Goal: Task Accomplishment & Management: Complete application form

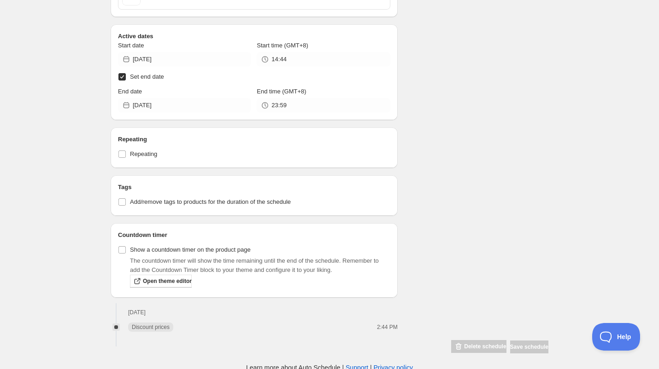
scroll to position [382, 0]
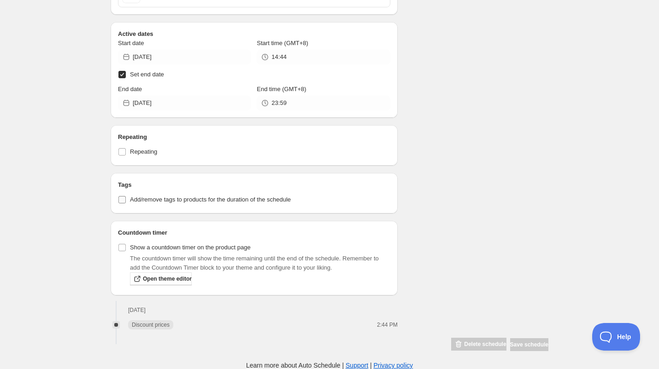
click at [123, 199] on input "Add/remove tags to products for the duration of the schedule" at bounding box center [121, 199] width 7 height 7
checkbox input "true"
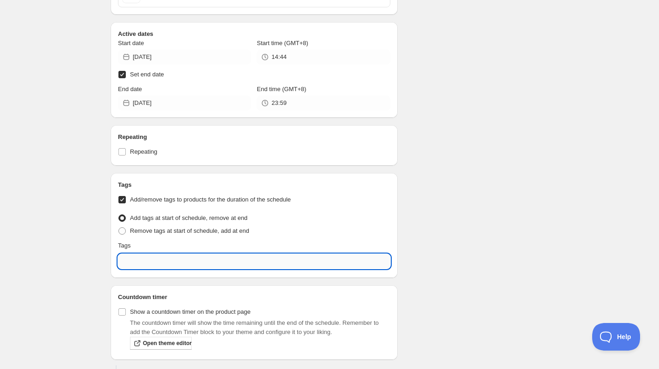
click at [184, 261] on input "text" at bounding box center [254, 261] width 272 height 15
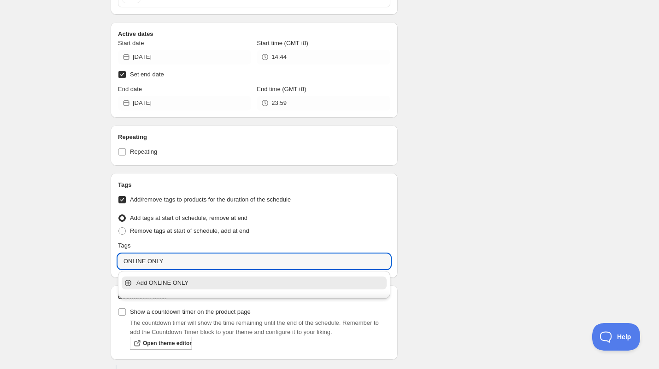
click at [129, 283] on icon at bounding box center [128, 283] width 4 height 4
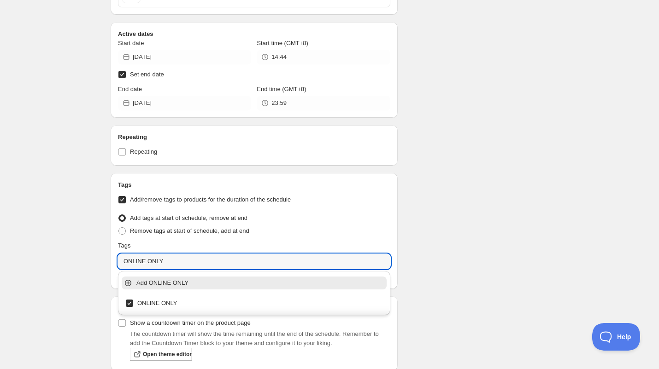
type input "ONLINE ONLY"
click at [486, 254] on div "Schedule name Online Only 10% Scarf Sale Your customers won't see this Value Pe…" at bounding box center [325, 36] width 445 height 782
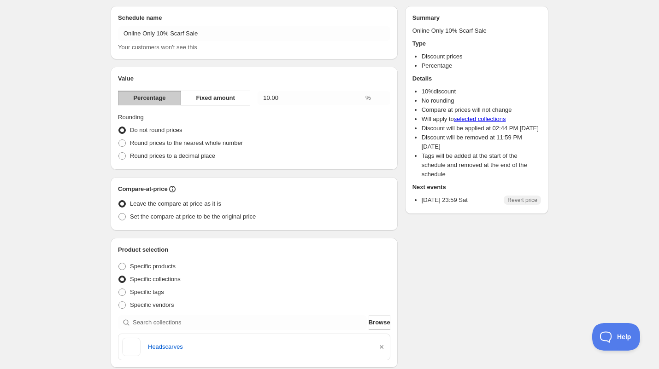
scroll to position [0, 0]
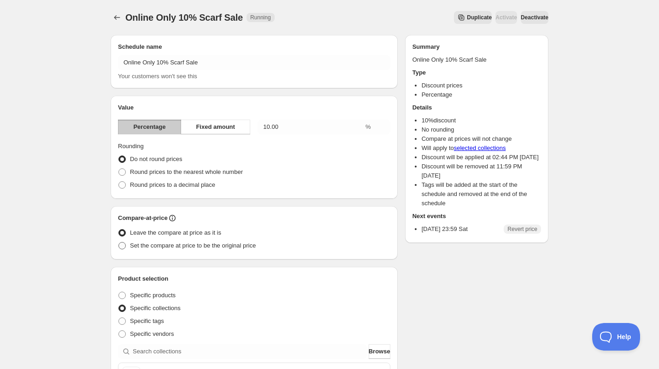
click at [170, 246] on span "Set the compare at price to be the original price" at bounding box center [193, 245] width 126 height 7
click at [119, 243] on input "Set the compare at price to be the original price" at bounding box center [118, 242] width 0 height 0
radio input "true"
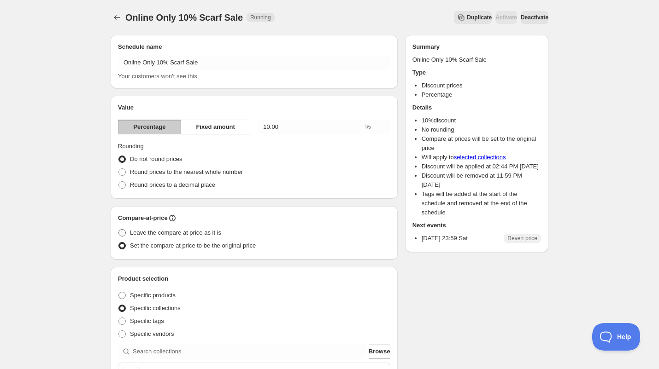
click at [165, 235] on span "Leave the compare at price as it is" at bounding box center [175, 232] width 91 height 7
click at [119, 230] on input "Leave the compare at price as it is" at bounding box center [118, 229] width 0 height 0
radio input "true"
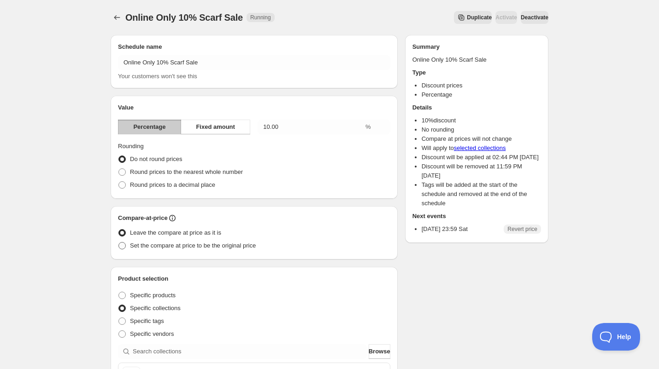
click at [227, 242] on span "Set the compare at price to be the original price" at bounding box center [193, 245] width 126 height 7
click at [119, 242] on input "Set the compare at price to be the original price" at bounding box center [118, 242] width 0 height 0
radio input "true"
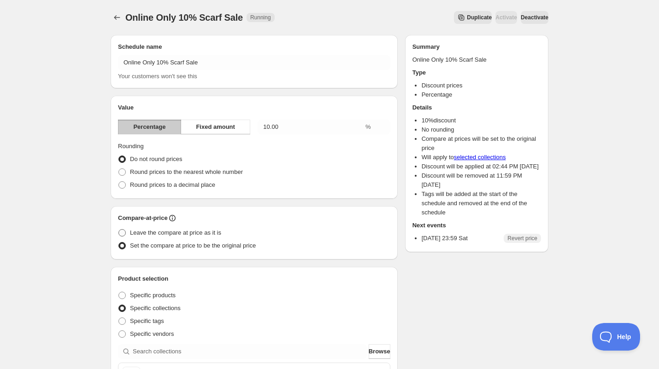
click at [212, 233] on span "Leave the compare at price as it is" at bounding box center [175, 232] width 91 height 7
click at [119, 230] on input "Leave the compare at price as it is" at bounding box center [118, 229] width 0 height 0
radio input "true"
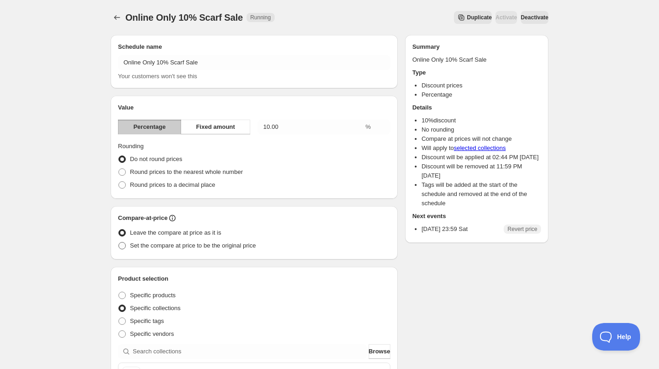
click at [210, 246] on span "Set the compare at price to be the original price" at bounding box center [193, 245] width 126 height 7
click at [119, 243] on input "Set the compare at price to be the original price" at bounding box center [118, 242] width 0 height 0
radio input "true"
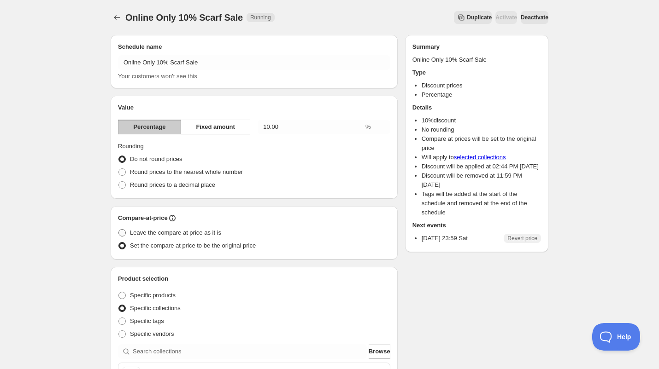
click at [209, 233] on span "Leave the compare at price as it is" at bounding box center [175, 232] width 91 height 7
click at [119, 230] on input "Leave the compare at price as it is" at bounding box center [118, 229] width 0 height 0
radio input "true"
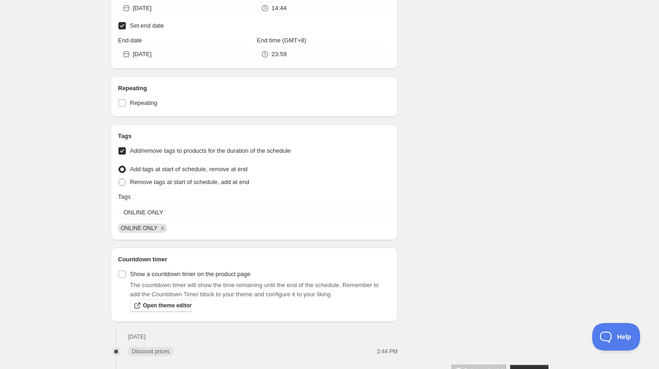
scroll to position [458, 0]
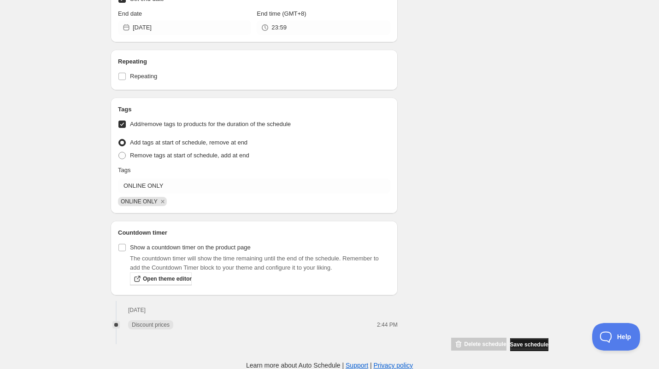
click at [516, 343] on span "Save schedule" at bounding box center [529, 344] width 38 height 7
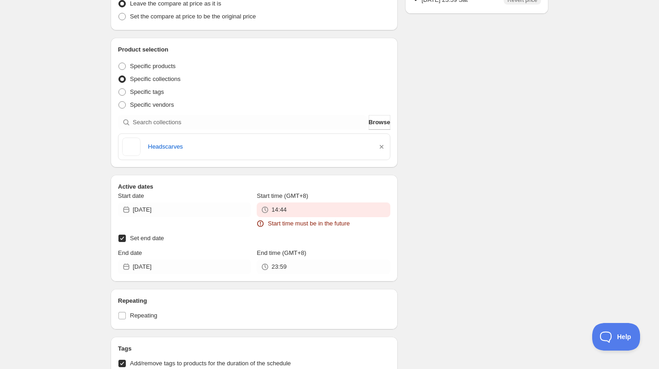
scroll to position [289, 0]
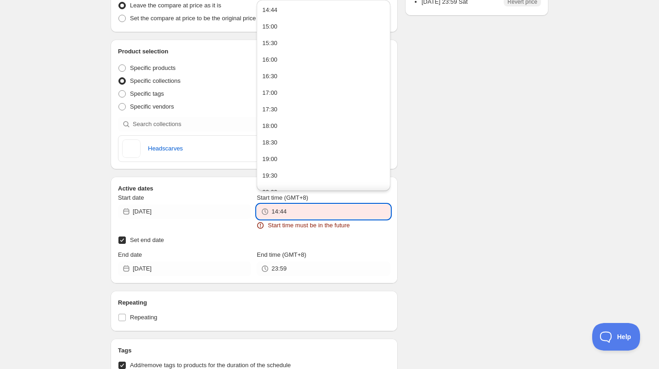
click at [325, 211] on input "14:44" at bounding box center [330, 212] width 118 height 15
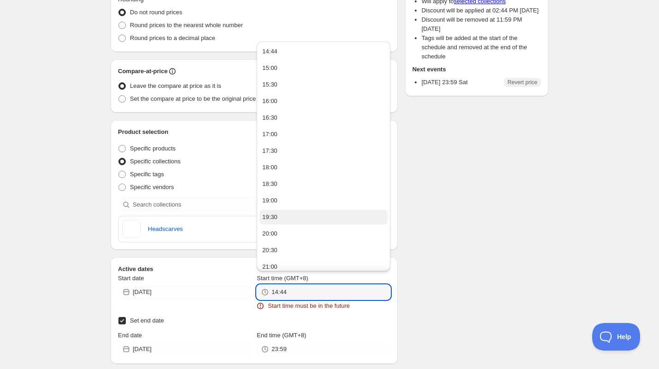
scroll to position [197, 0]
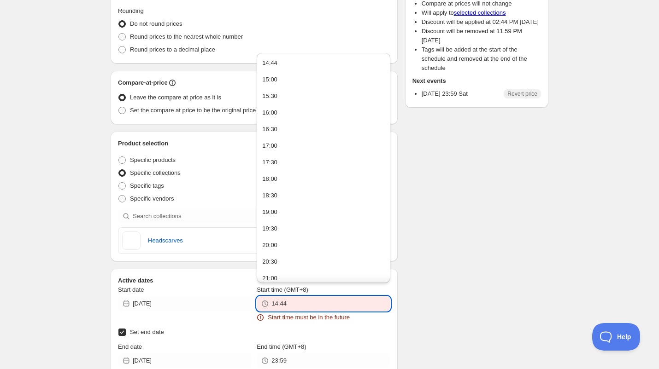
click at [276, 304] on input "14:44" at bounding box center [330, 304] width 118 height 15
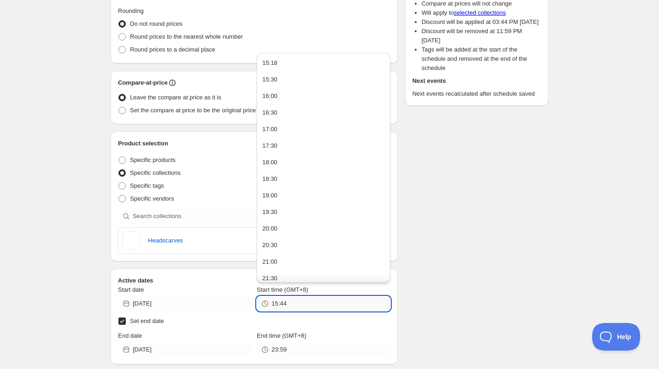
drag, startPoint x: 280, startPoint y: 304, endPoint x: 302, endPoint y: 304, distance: 21.7
click at [302, 304] on input "15:44" at bounding box center [330, 304] width 118 height 15
click at [443, 293] on div "There were some issues with your form submission Start time must be in the futu…" at bounding box center [325, 252] width 445 height 844
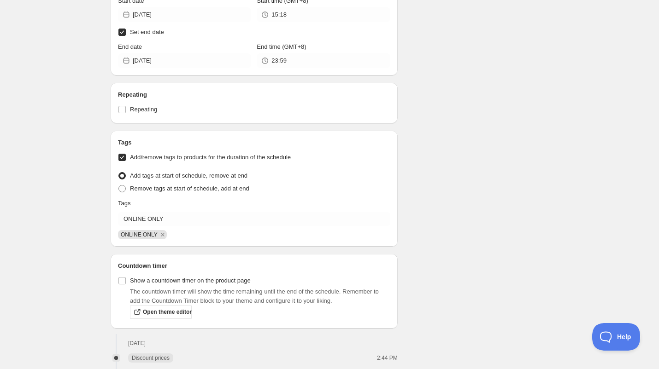
scroll to position [520, 0]
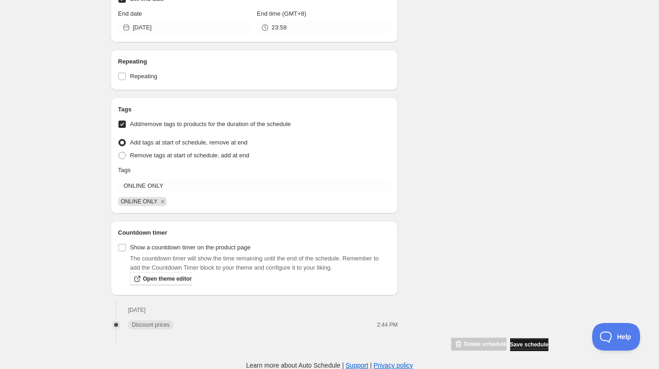
click at [524, 340] on button "Save schedule" at bounding box center [529, 345] width 38 height 13
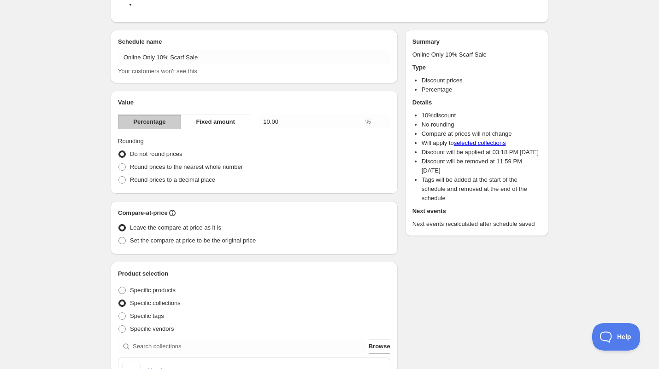
scroll to position [0, 0]
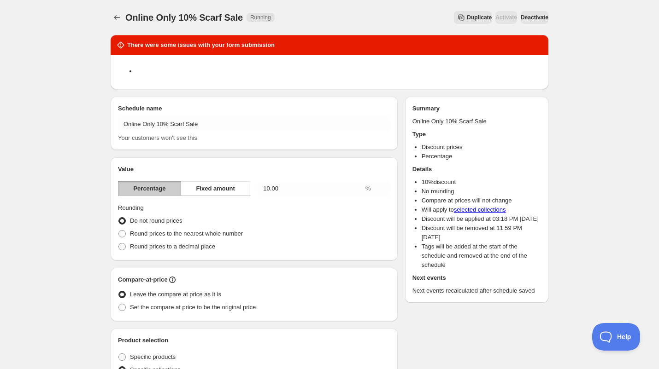
click at [530, 18] on span "Deactivate" at bounding box center [535, 17] width 28 height 7
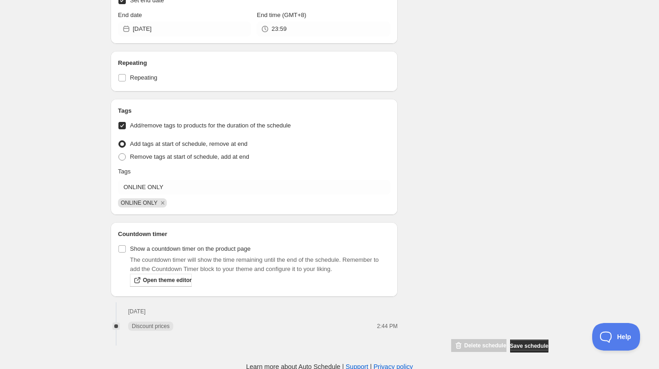
scroll to position [520, 0]
click at [518, 347] on span "Save schedule" at bounding box center [529, 344] width 38 height 7
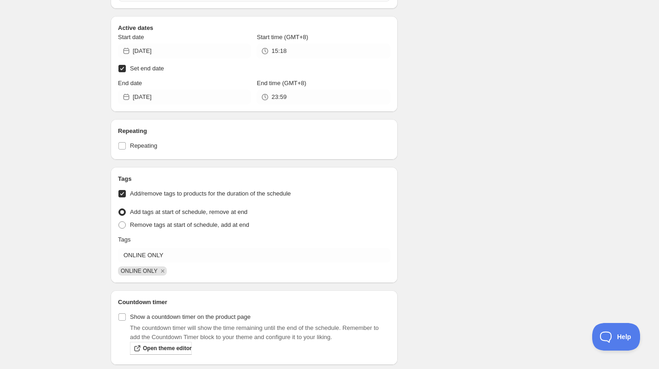
scroll to position [474, 0]
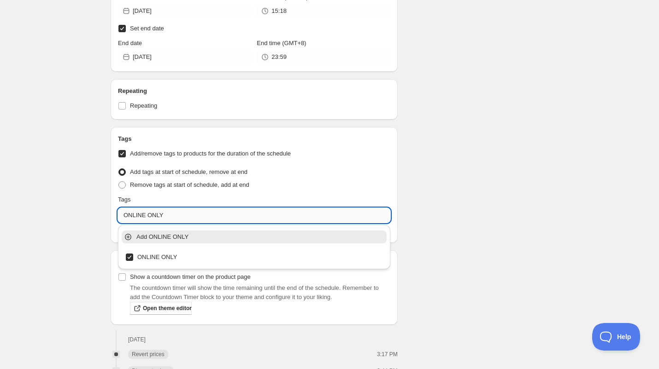
click at [189, 214] on input "ONLINE ONLY" at bounding box center [254, 215] width 272 height 15
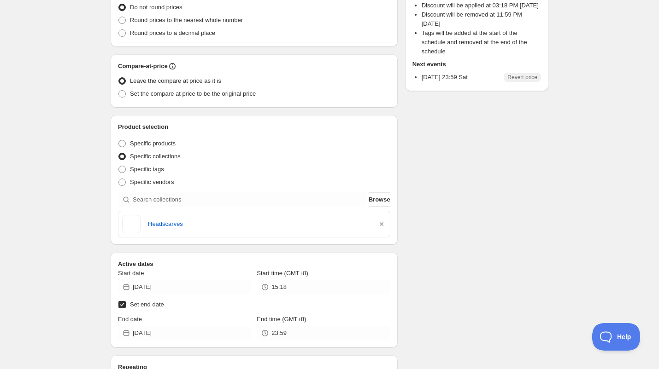
scroll to position [0, 0]
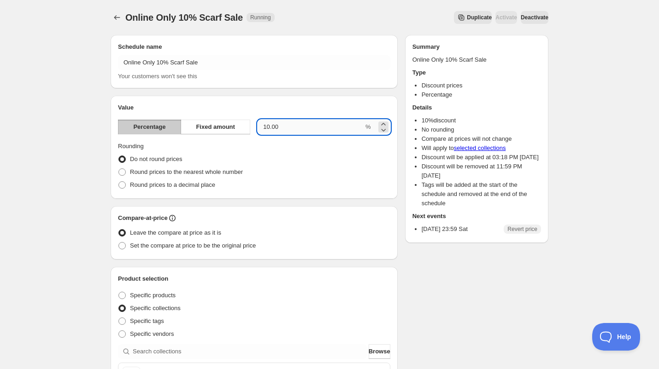
click at [285, 131] on input "10.00" at bounding box center [311, 127] width 106 height 15
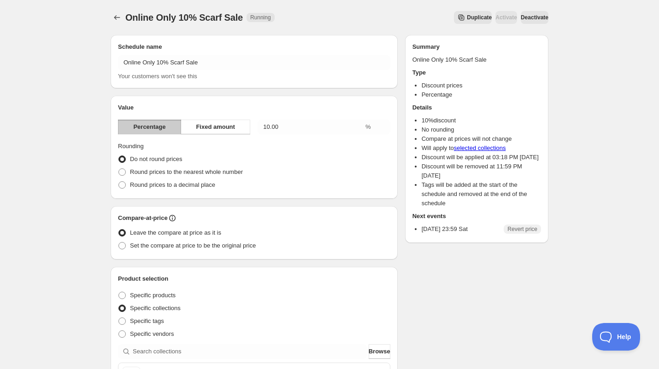
click at [530, 18] on span "Deactivate" at bounding box center [535, 17] width 28 height 7
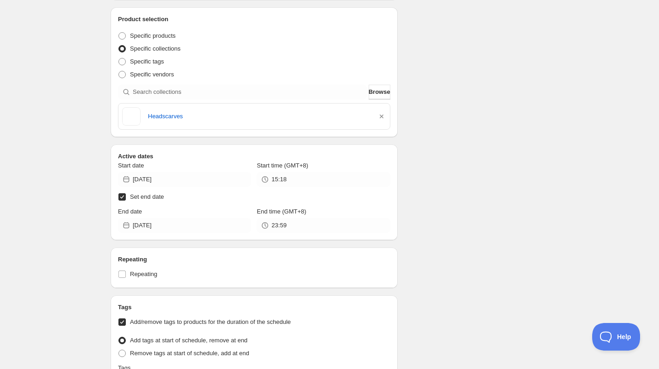
scroll to position [491, 0]
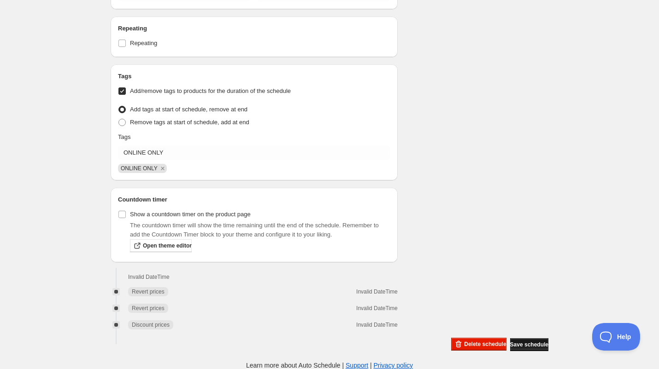
click at [534, 347] on span "Save schedule" at bounding box center [529, 344] width 38 height 7
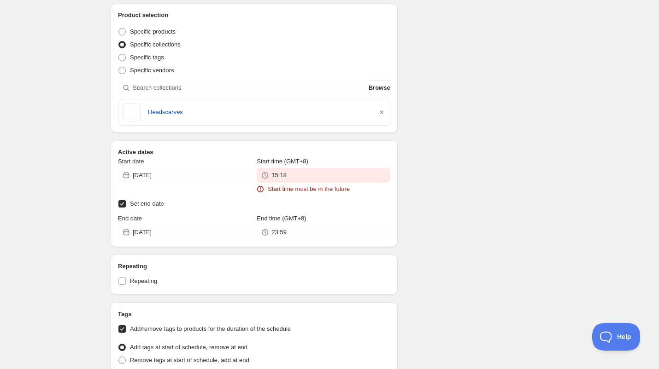
scroll to position [322, 0]
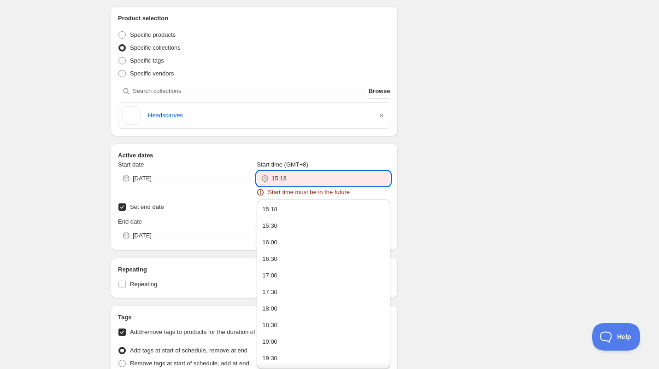
drag, startPoint x: 282, startPoint y: 178, endPoint x: 305, endPoint y: 178, distance: 23.0
click at [305, 178] on input "15:18" at bounding box center [330, 178] width 118 height 15
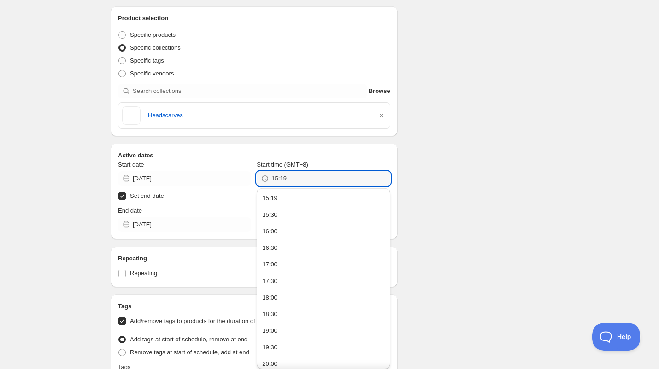
type input "15:19"
click at [428, 131] on div "There were some issues with your form submission Start time must be in the futu…" at bounding box center [325, 143] width 445 height 877
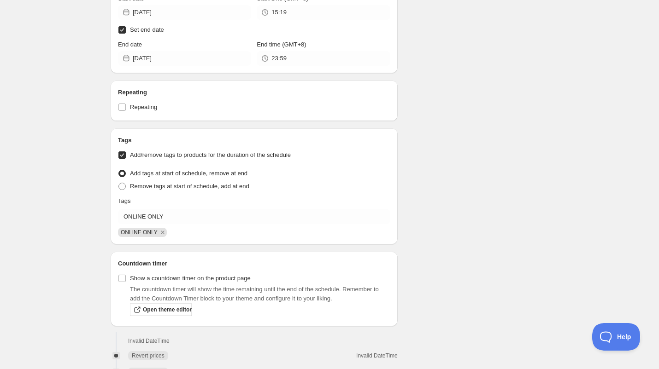
scroll to position [553, 0]
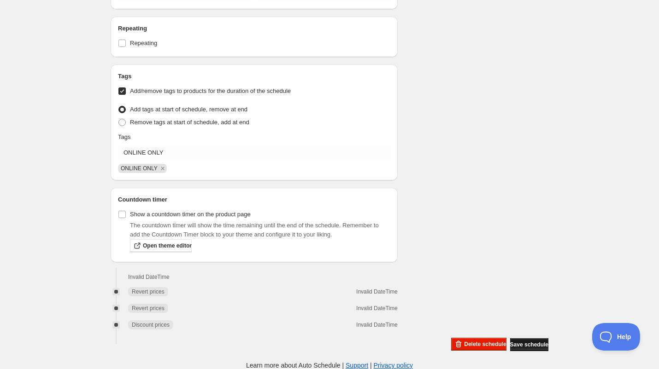
click at [520, 345] on span "Save schedule" at bounding box center [529, 344] width 38 height 7
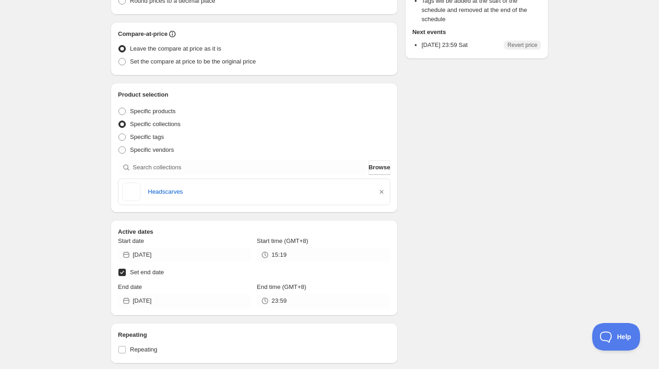
scroll to position [0, 0]
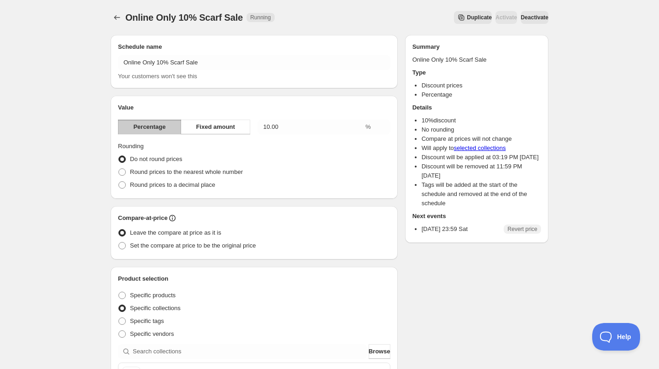
click at [521, 15] on span "Deactivate" at bounding box center [535, 17] width 28 height 7
click at [245, 246] on span "Set the compare at price to be the original price" at bounding box center [193, 245] width 126 height 7
click at [119, 243] on input "Set the compare at price to be the original price" at bounding box center [118, 242] width 0 height 0
radio input "true"
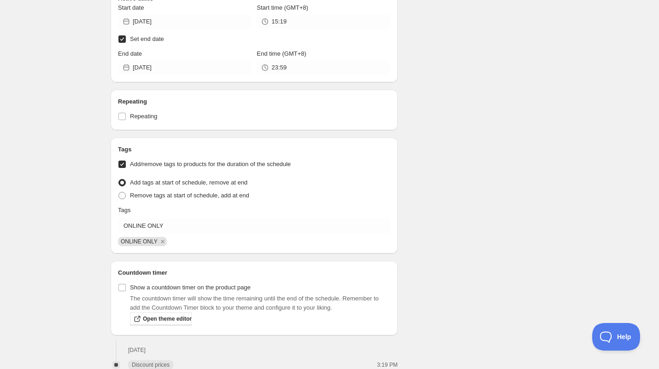
scroll to position [461, 0]
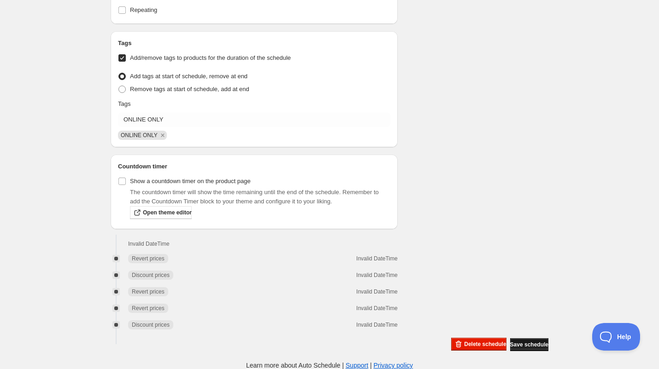
click at [521, 339] on button "Save schedule" at bounding box center [529, 345] width 38 height 13
click at [526, 345] on span "Save schedule" at bounding box center [529, 344] width 38 height 7
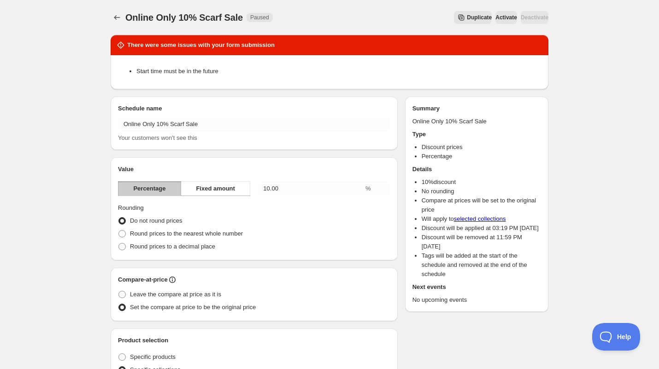
scroll to position [322, 0]
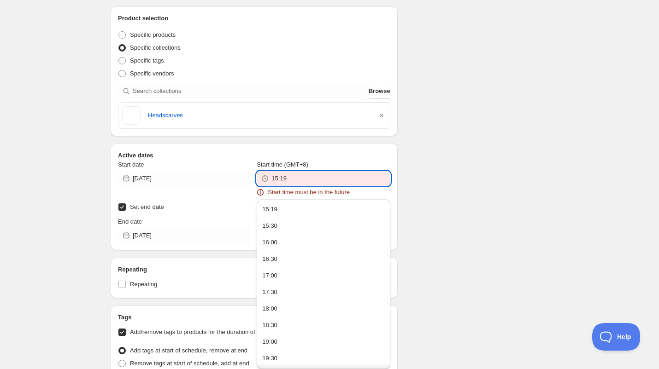
drag, startPoint x: 280, startPoint y: 177, endPoint x: 291, endPoint y: 179, distance: 11.2
click at [291, 179] on input "15:19" at bounding box center [330, 178] width 118 height 15
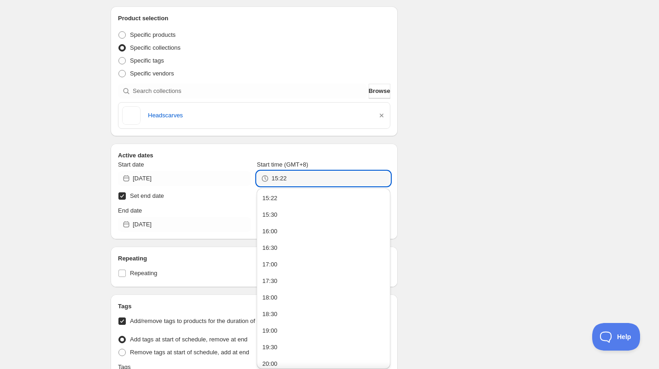
type input "15:22"
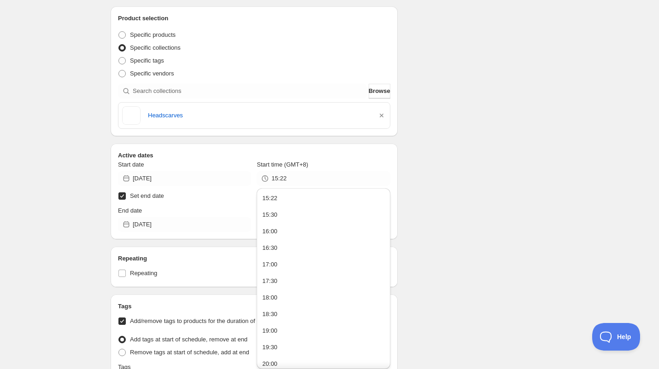
click at [529, 192] on div "There were some issues with your form submission Start time must be in the futu…" at bounding box center [325, 160] width 445 height 910
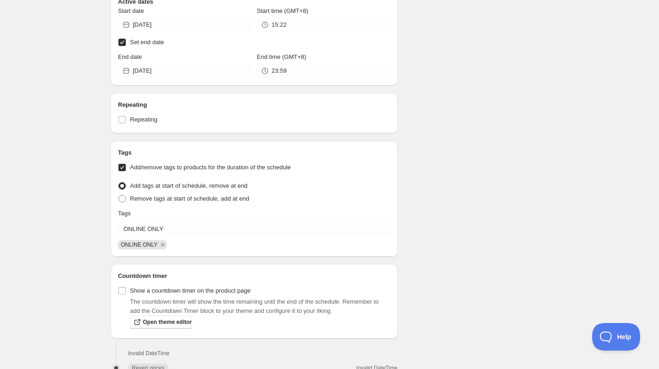
scroll to position [586, 0]
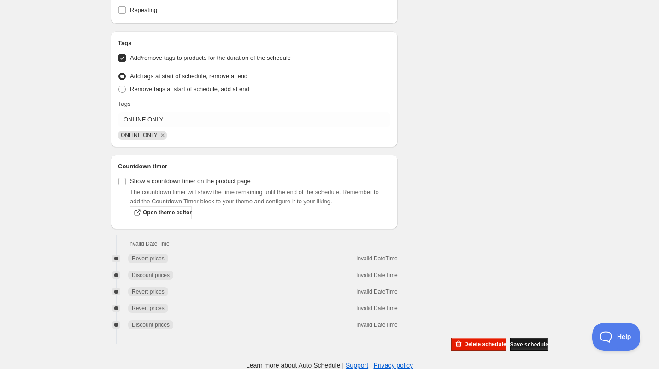
click at [539, 344] on span "Save schedule" at bounding box center [529, 344] width 38 height 7
